Goal: Obtain resource: Obtain resource

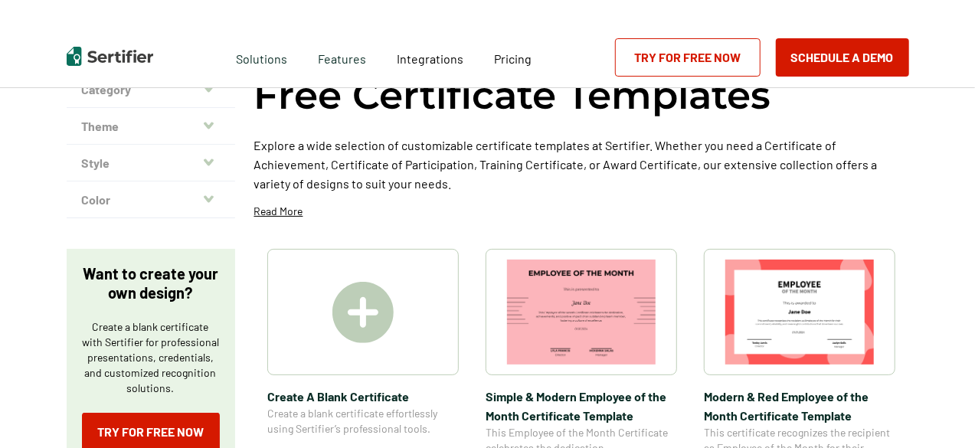
scroll to position [230, 0]
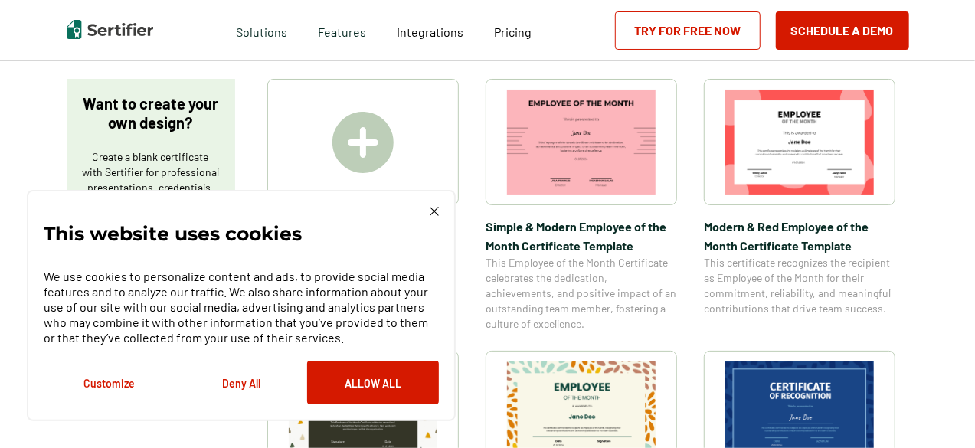
scroll to position [230, 0]
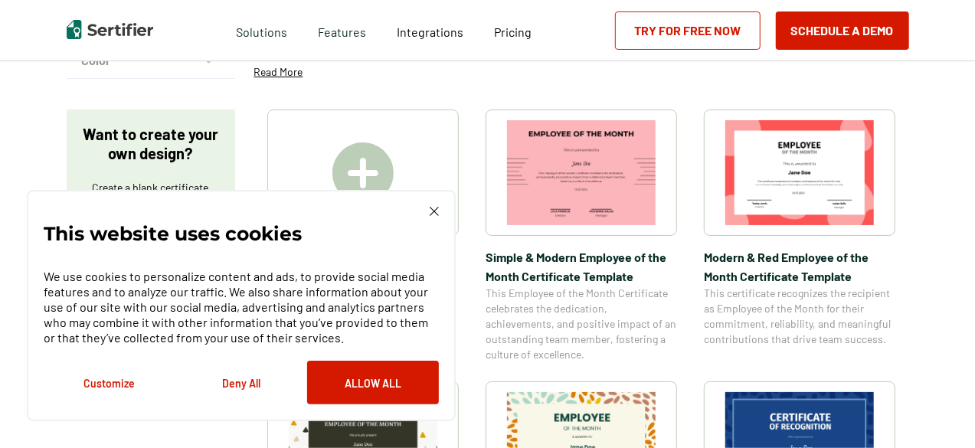
click at [433, 217] on div "This website uses cookies We use cookies to personalize content and ads, to pro…" at bounding box center [241, 306] width 395 height 198
click at [432, 209] on img at bounding box center [434, 211] width 9 height 9
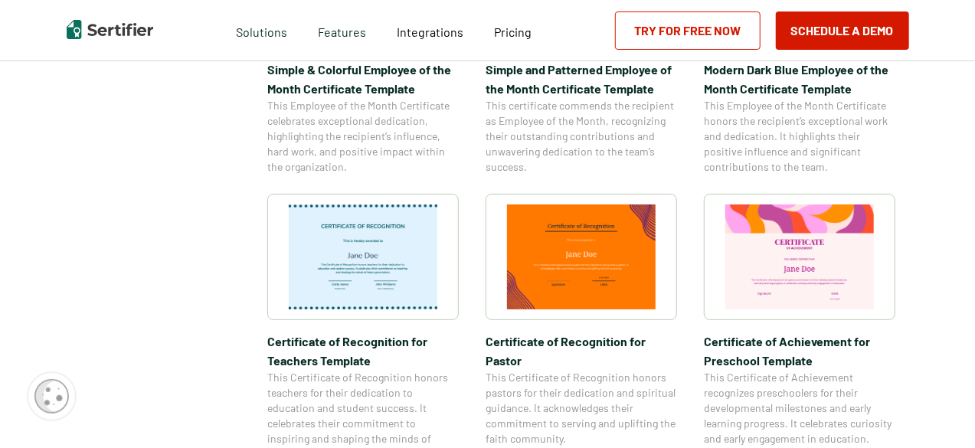
scroll to position [459, 0]
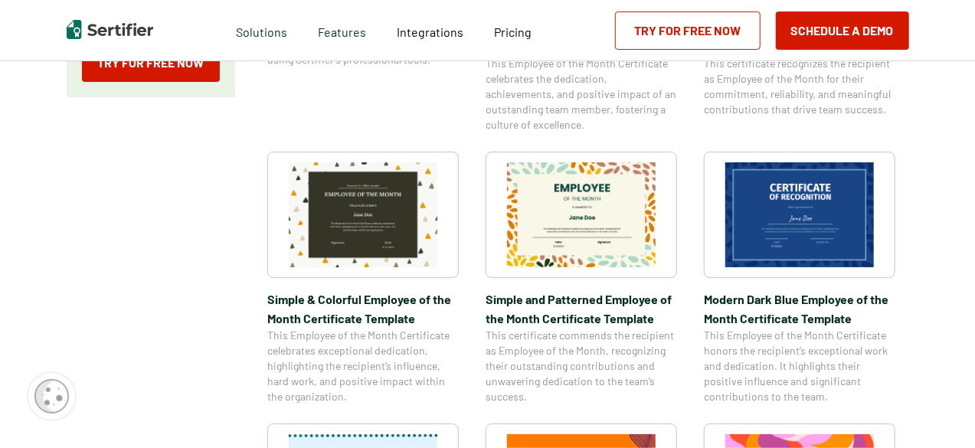
click at [378, 222] on img at bounding box center [363, 214] width 149 height 105
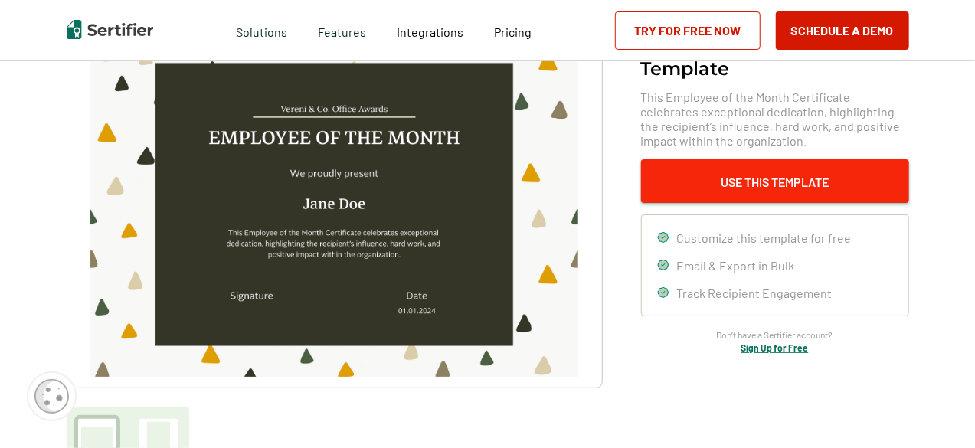
scroll to position [77, 0]
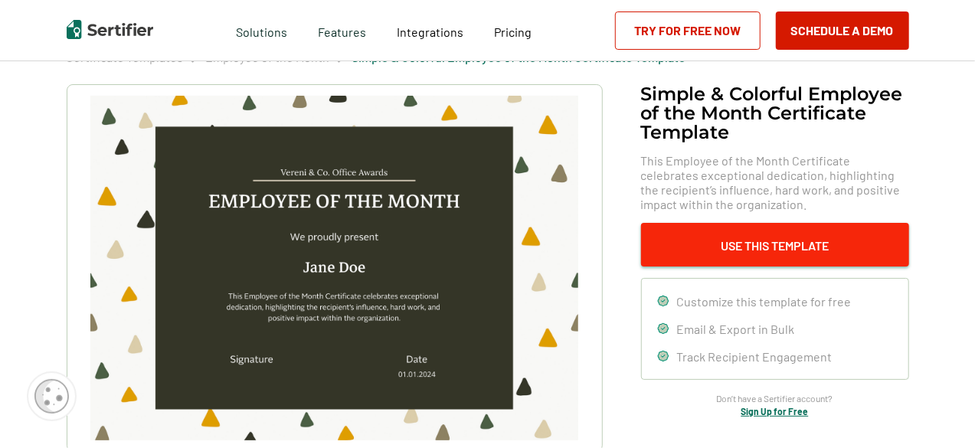
click at [735, 235] on button "Use This Template" at bounding box center [775, 245] width 268 height 44
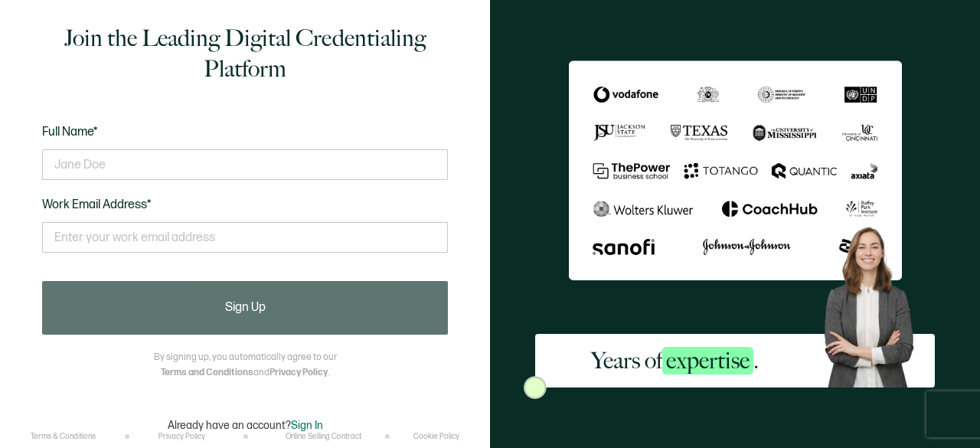
scroll to position [25, 0]
